Goal: Task Accomplishment & Management: Use online tool/utility

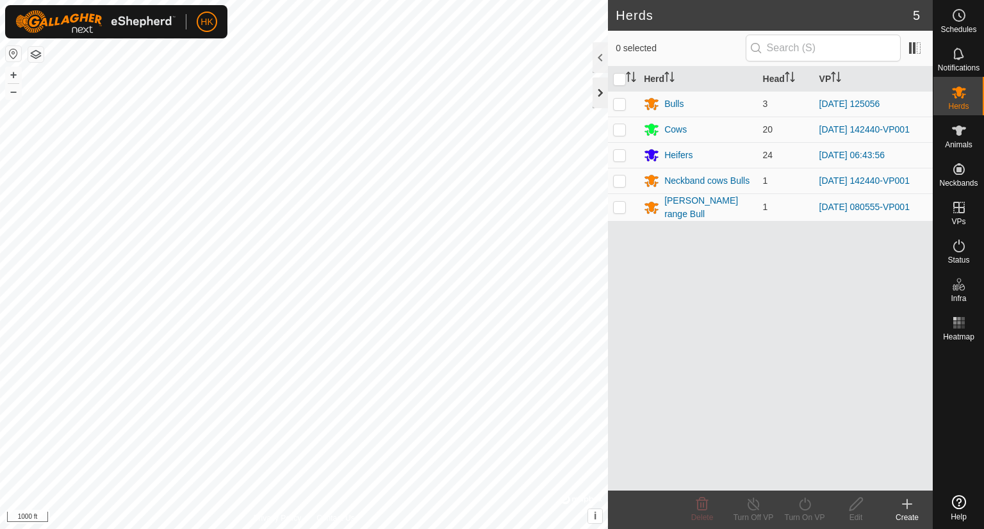
click at [596, 102] on div "Herds 5 0 selected Herd Head VP Bulls 3 [DATE] 125056 Cows 20 [DATE] 142440-VP0…" at bounding box center [466, 264] width 933 height 529
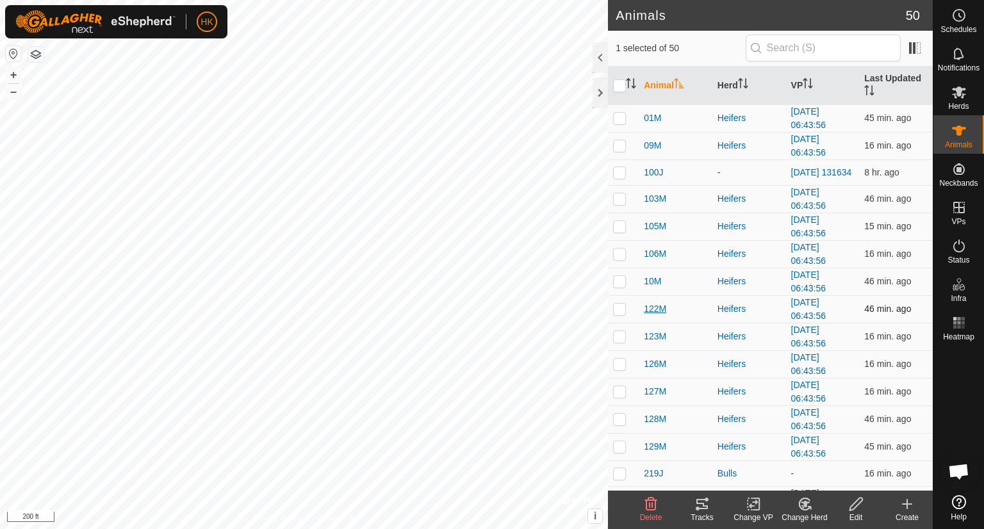
scroll to position [320, 0]
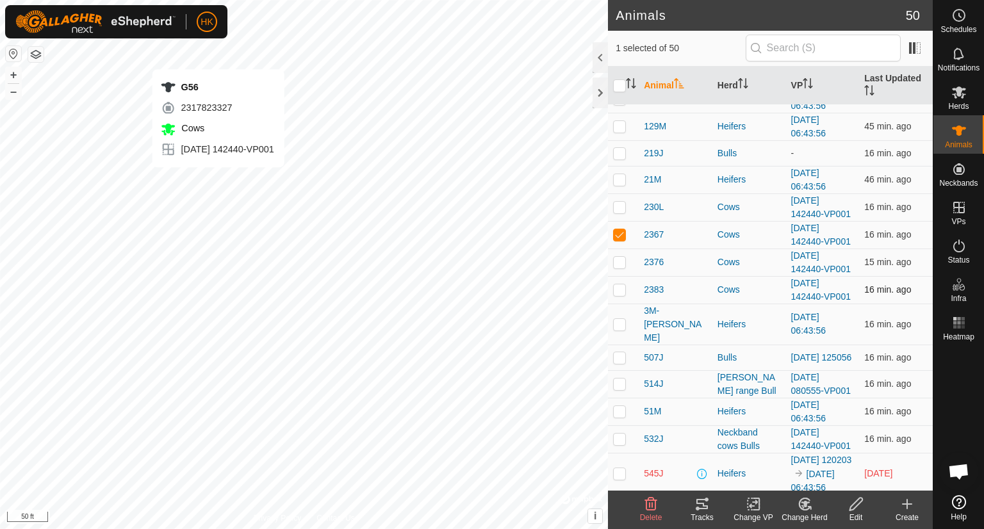
checkbox input "false"
checkbox input "true"
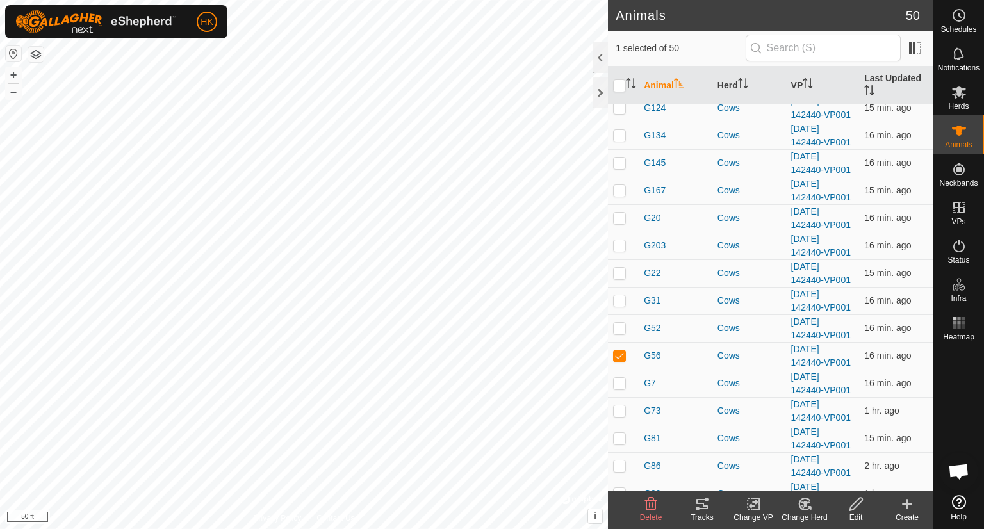
scroll to position [1036, 0]
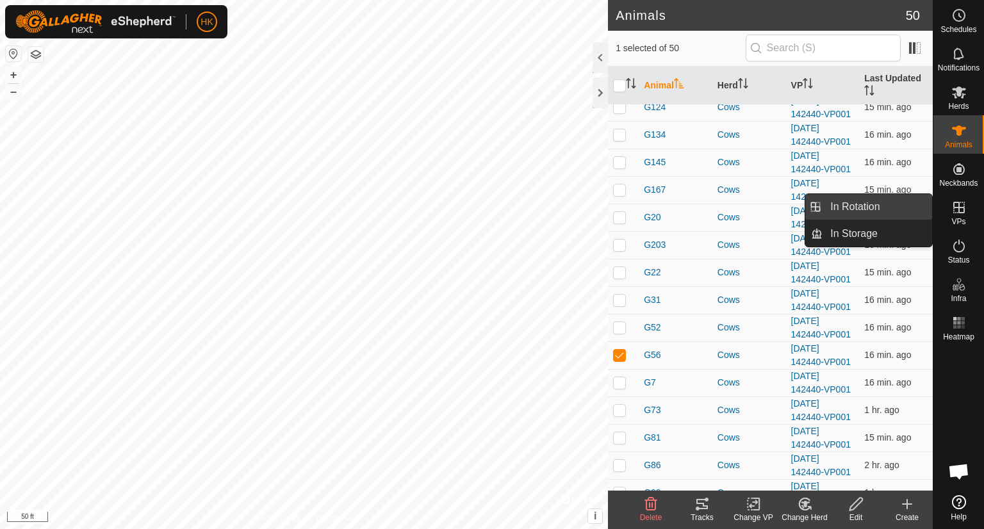
click at [888, 211] on link "In Rotation" at bounding box center [877, 207] width 110 height 26
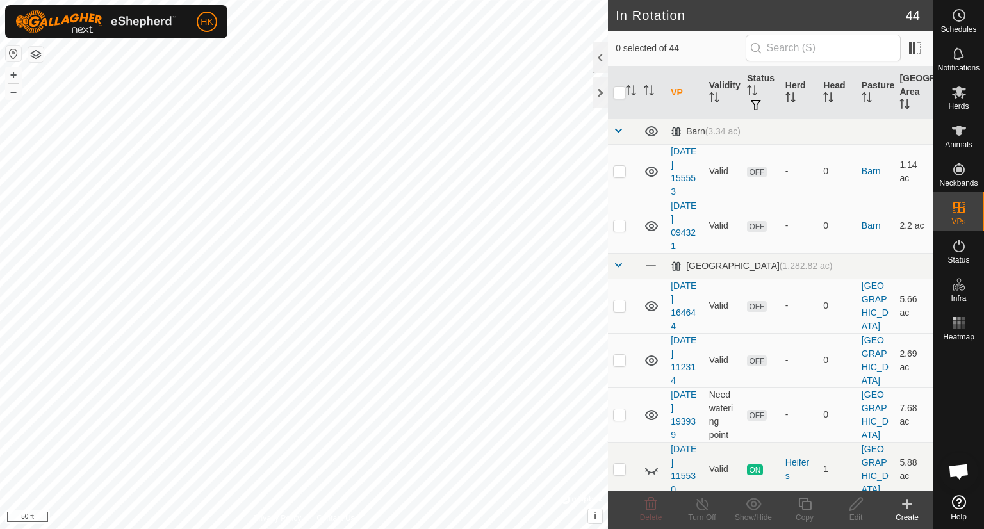
click at [910, 509] on icon at bounding box center [906, 503] width 15 height 15
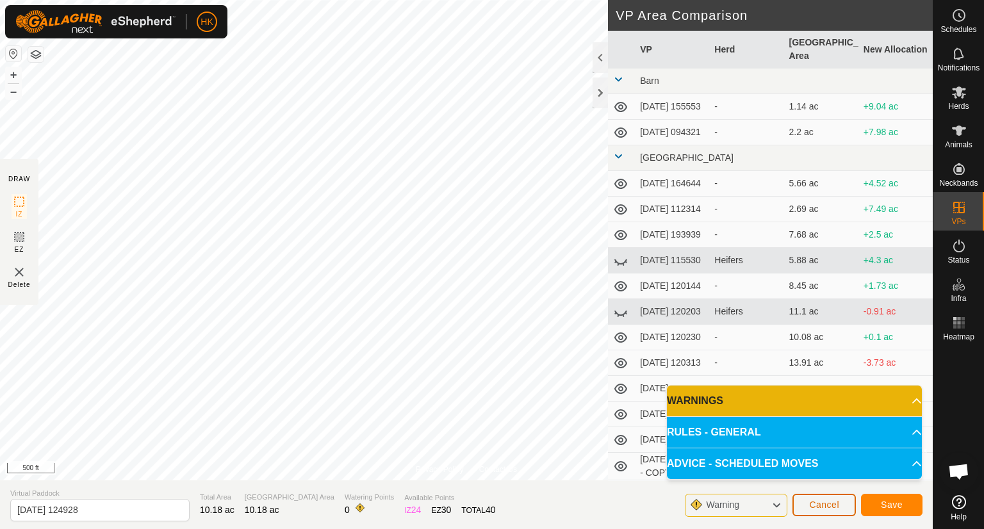
click at [827, 501] on span "Cancel" at bounding box center [824, 505] width 30 height 10
